Goal: Task Accomplishment & Management: Manage account settings

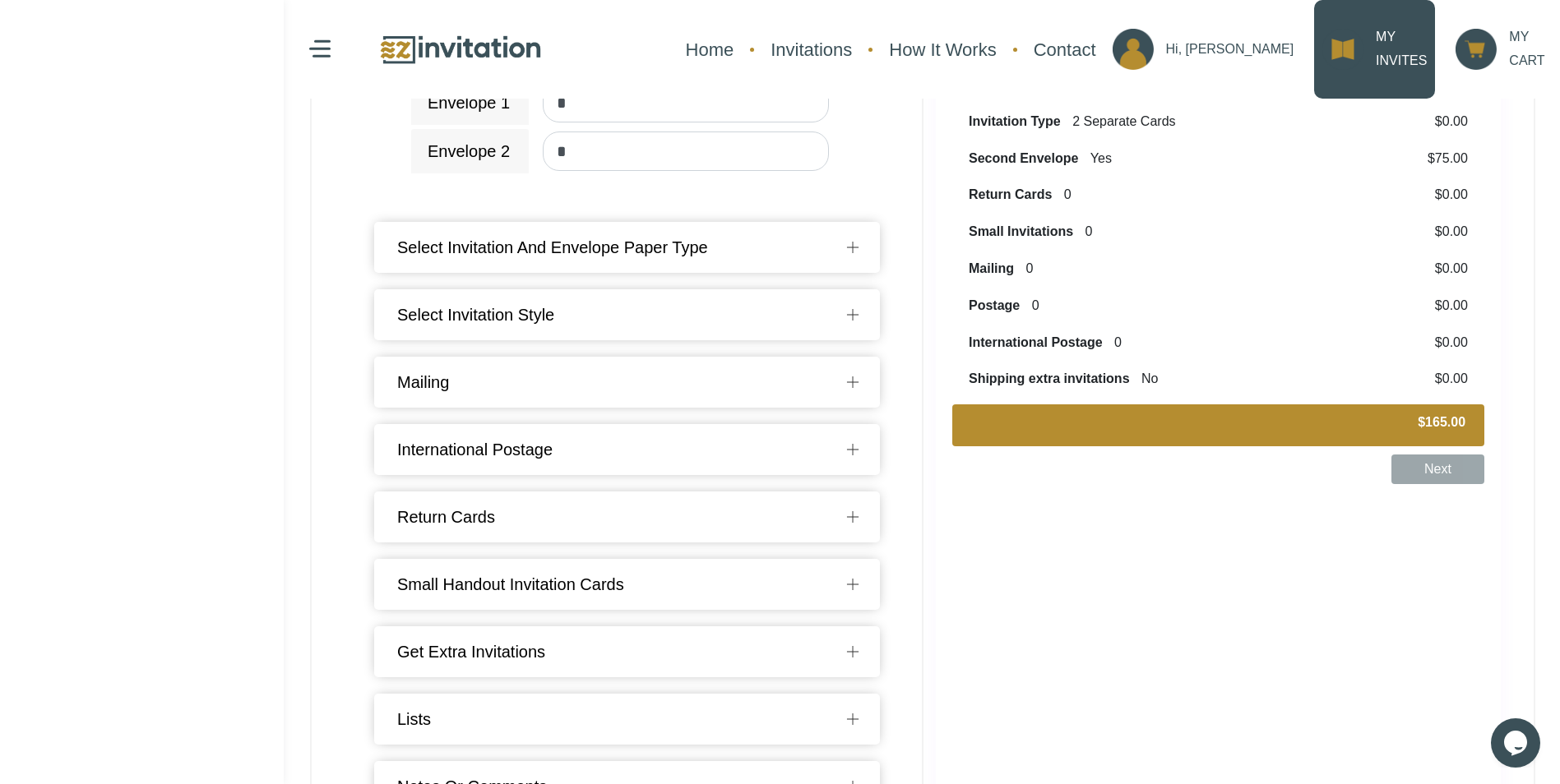
click at [1372, 49] on link "MY INVITES" at bounding box center [1374, 49] width 121 height 98
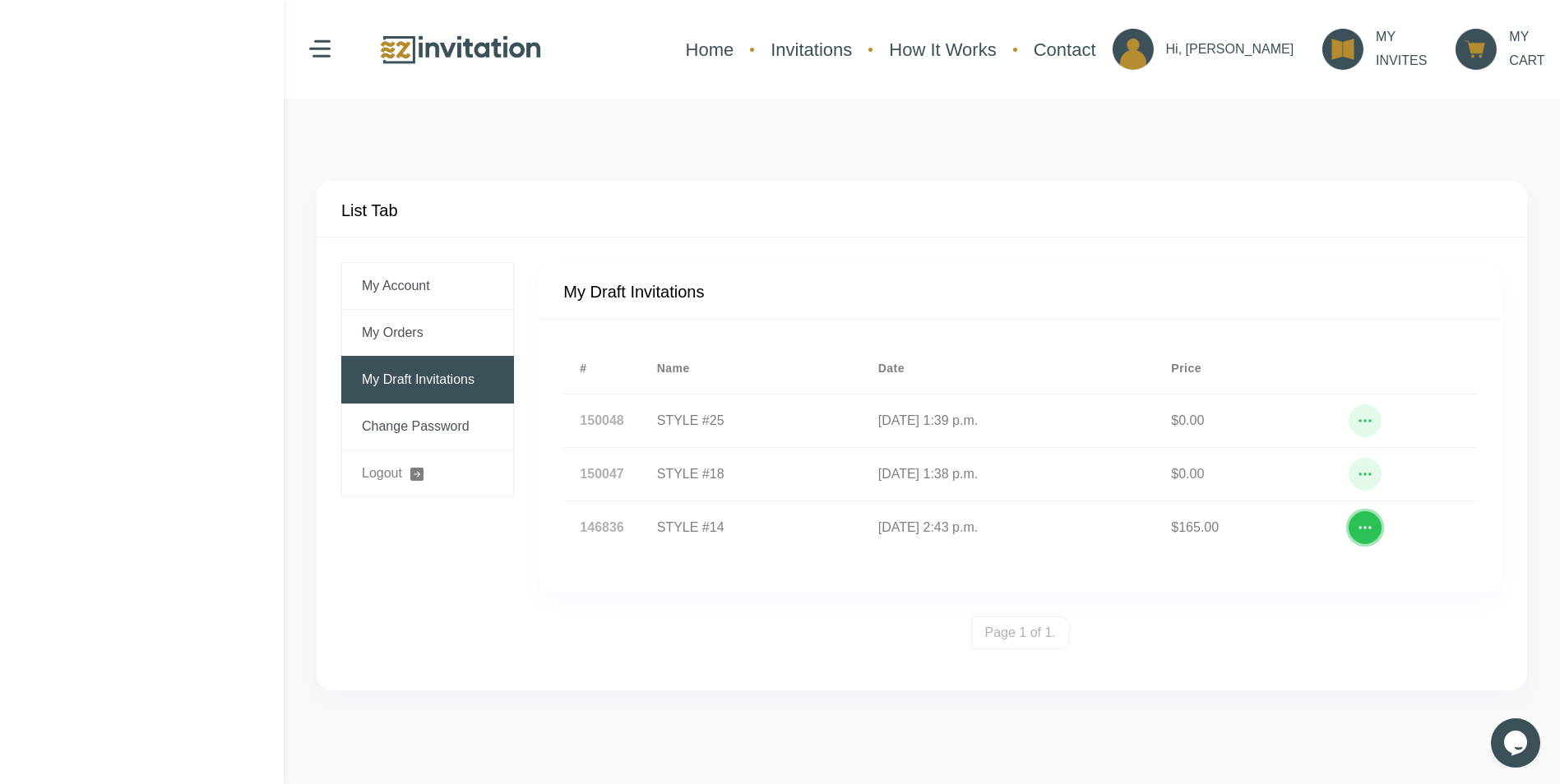
click at [1371, 528] on circle "button" at bounding box center [1369, 527] width 3 height 3
click at [1376, 456] on button "Edit" at bounding box center [1391, 456] width 132 height 32
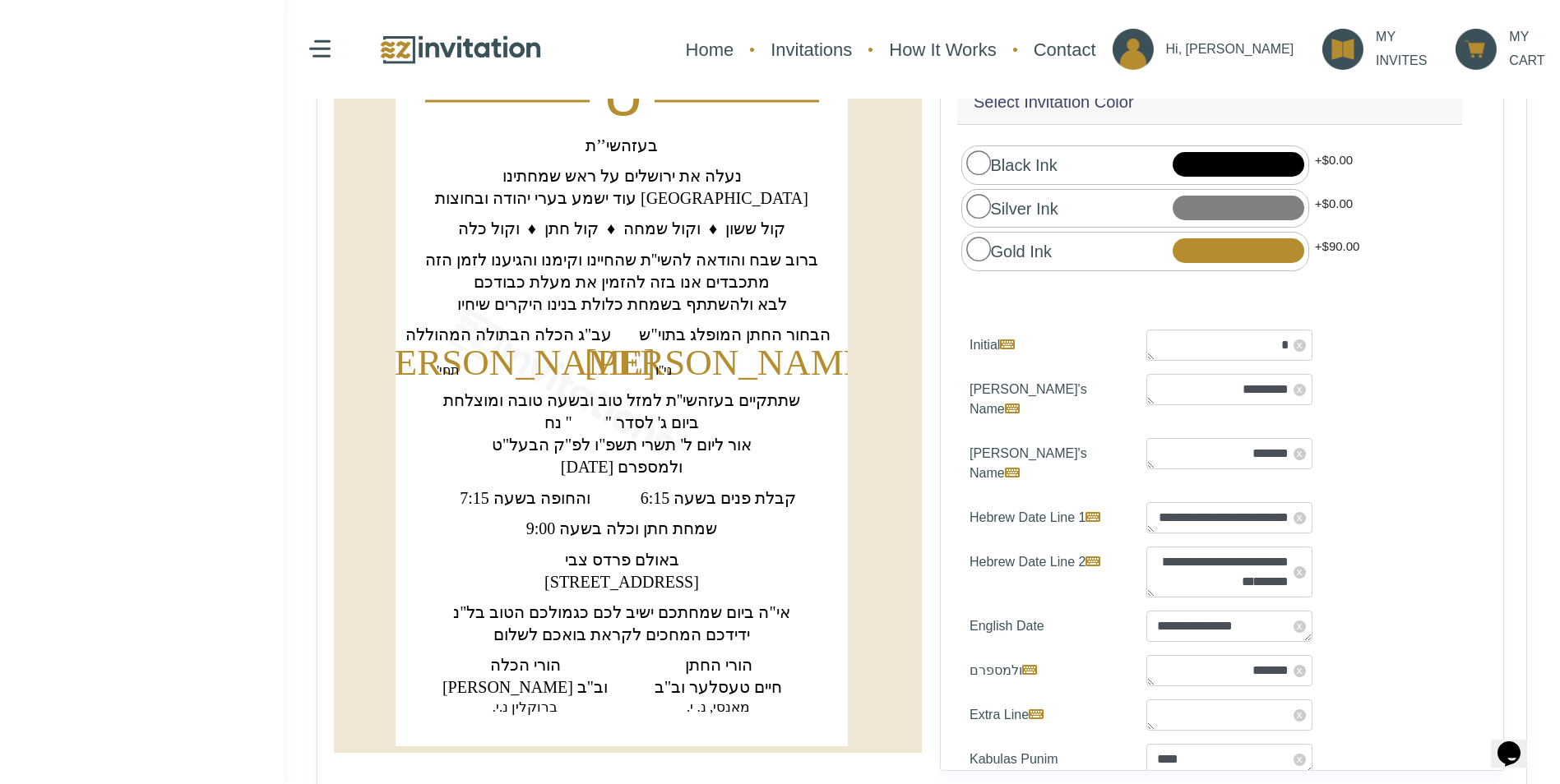
scroll to position [194, 0]
